Goal: Task Accomplishment & Management: Manage account settings

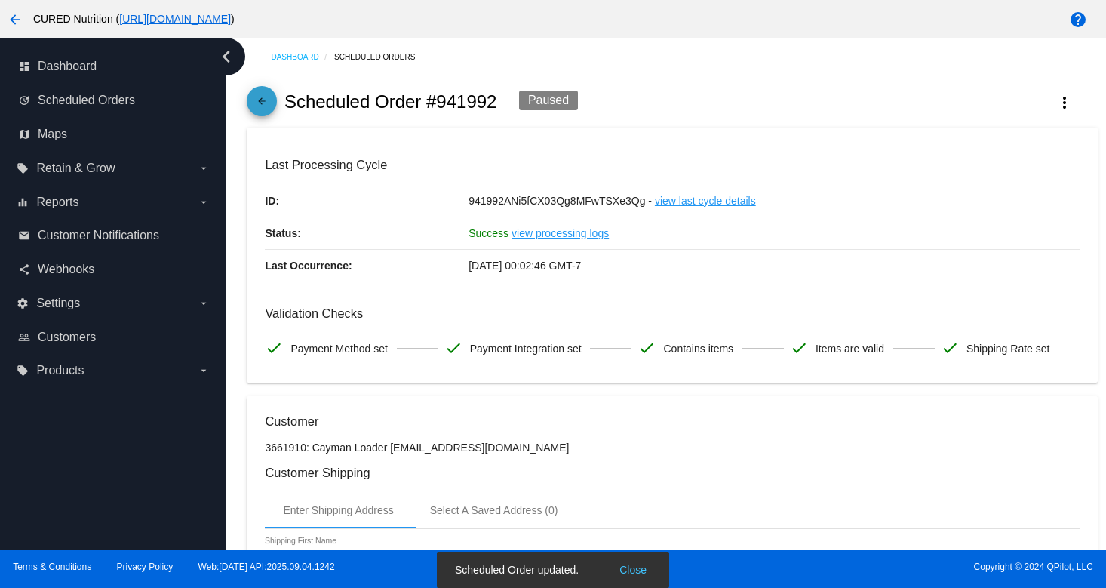
click at [260, 106] on mat-icon "arrow_back" at bounding box center [262, 105] width 18 height 18
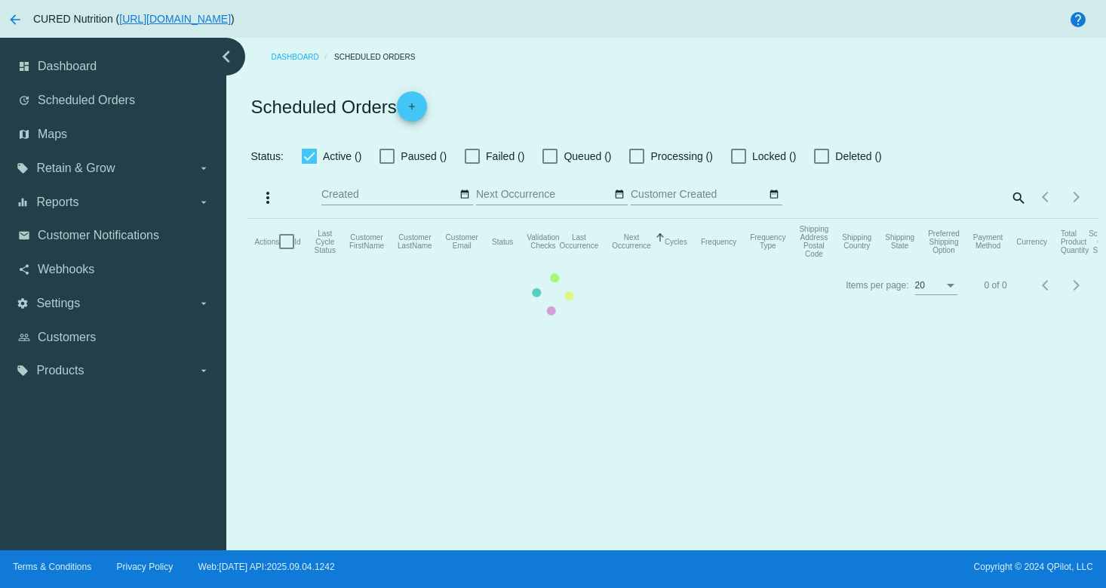
checkbox input "true"
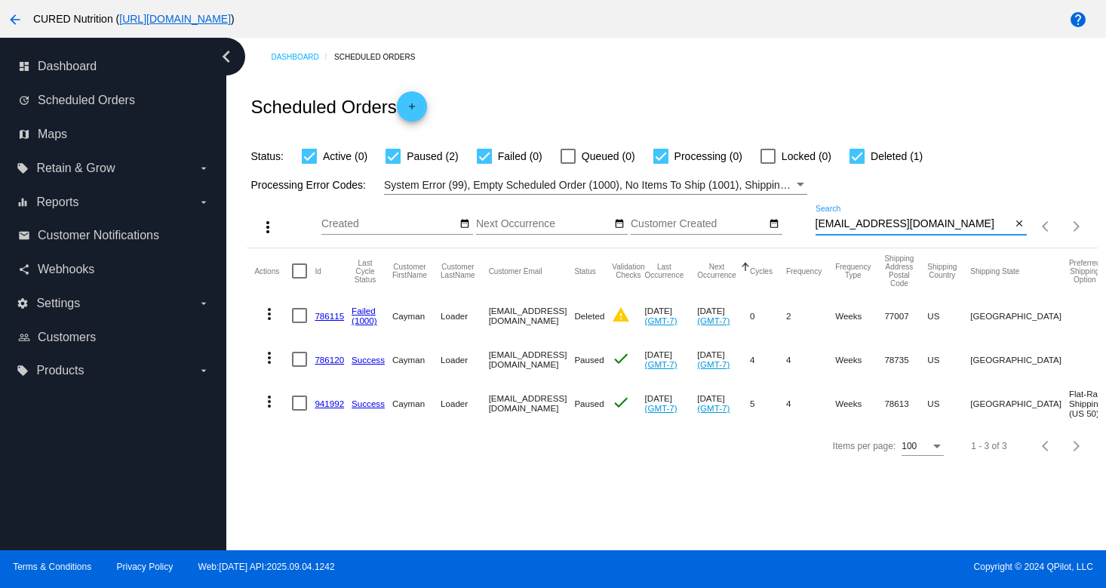
click at [864, 227] on input "[EMAIL_ADDRESS][DOMAIN_NAME]" at bounding box center [913, 224] width 196 height 12
paste input "knnd633"
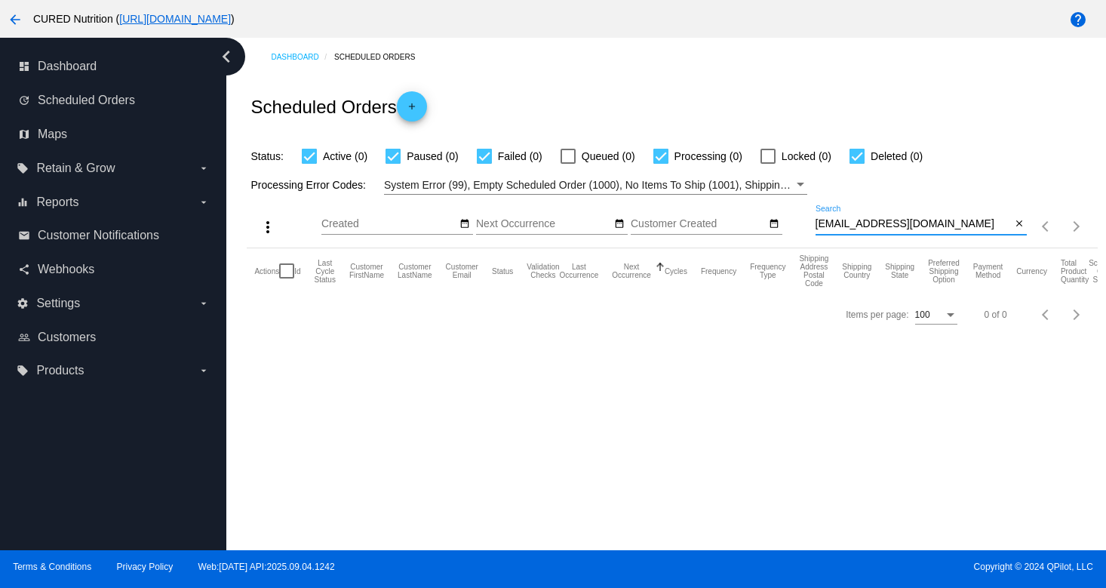
click at [877, 223] on input "[EMAIL_ADDRESS][DOMAIN_NAME]" at bounding box center [913, 224] width 196 height 12
paste input "[EMAIL_ADDRESS]"
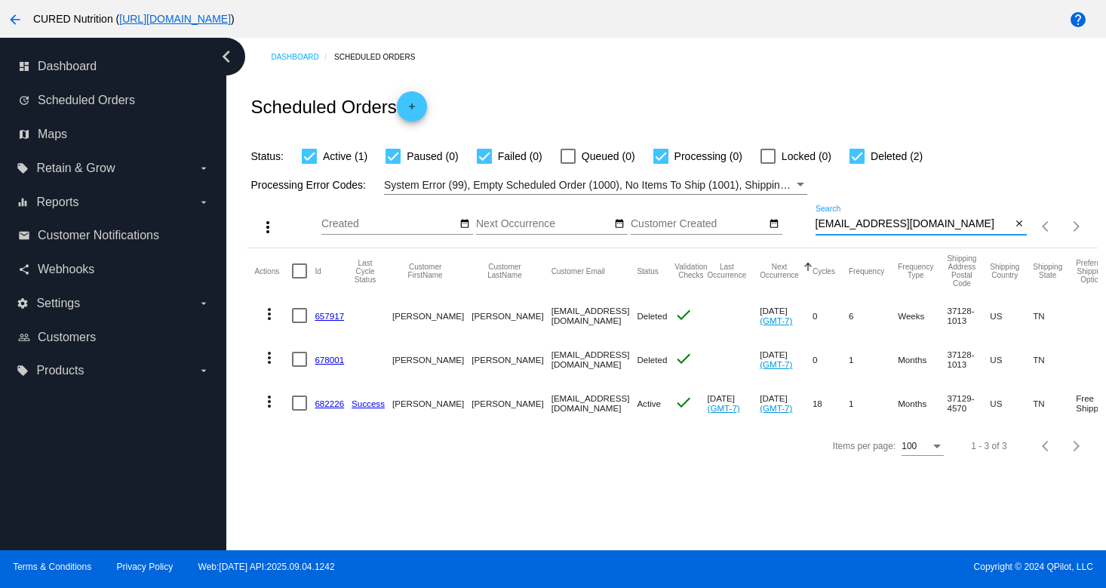
type input "[EMAIL_ADDRESS][DOMAIN_NAME]"
click at [317, 406] on link "682226" at bounding box center [329, 403] width 29 height 10
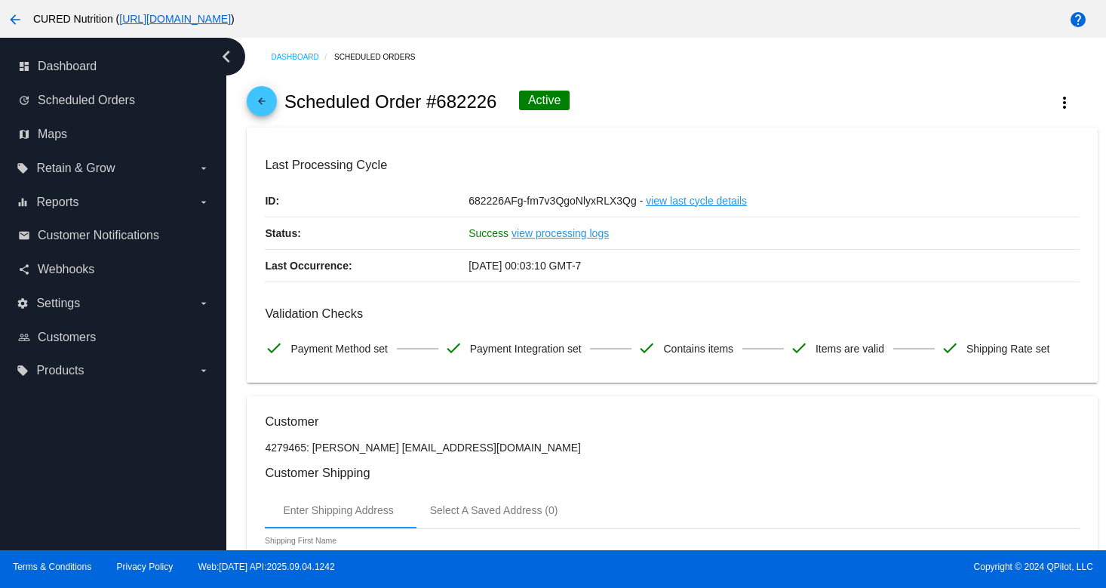
click at [261, 109] on mat-icon "arrow_back" at bounding box center [262, 105] width 18 height 18
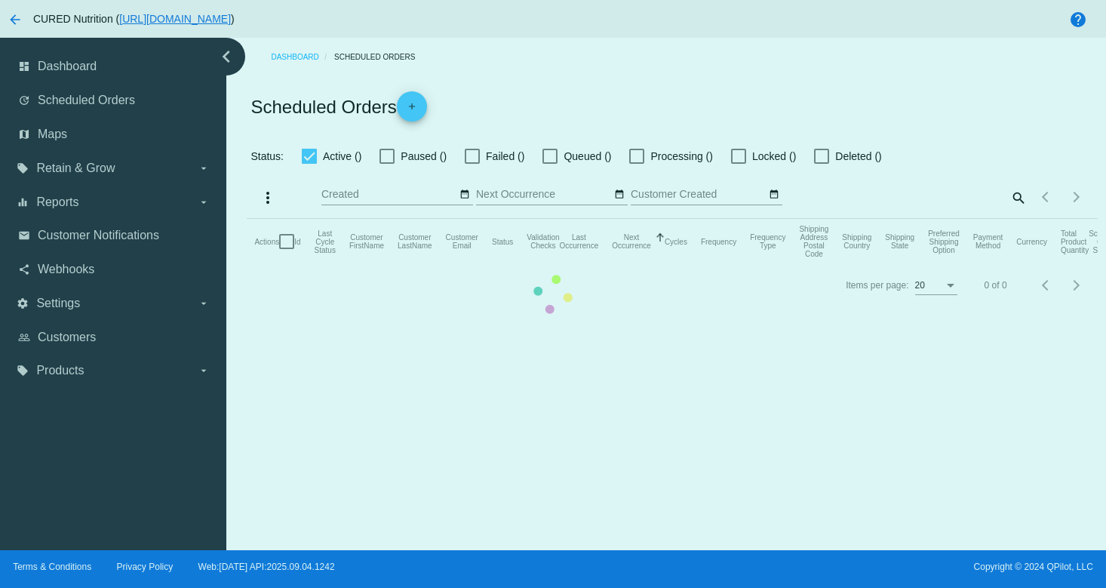
checkbox input "true"
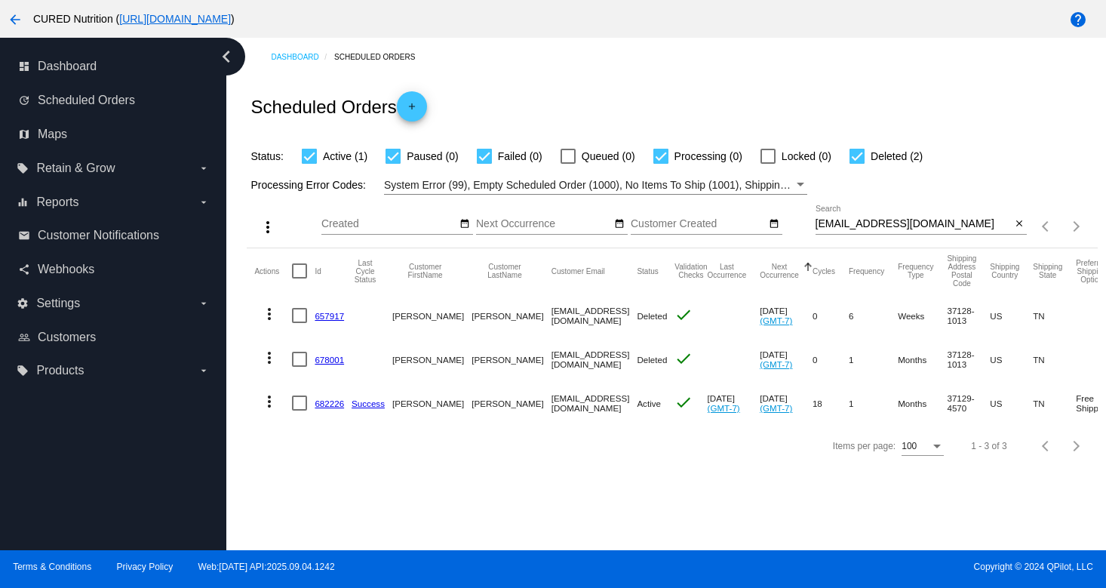
click at [937, 226] on input "[EMAIL_ADDRESS][DOMAIN_NAME]" at bounding box center [913, 224] width 196 height 12
paste input "[EMAIL_ADDRESS][DOMAIN_NAME]"
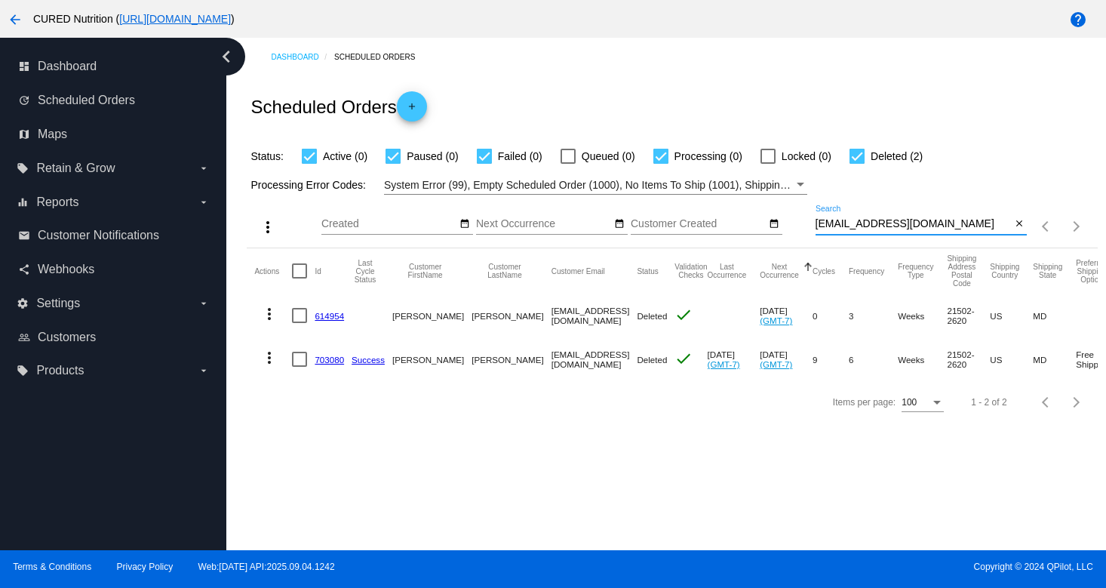
type input "[EMAIL_ADDRESS][DOMAIN_NAME]"
